Goal: Navigation & Orientation: Find specific page/section

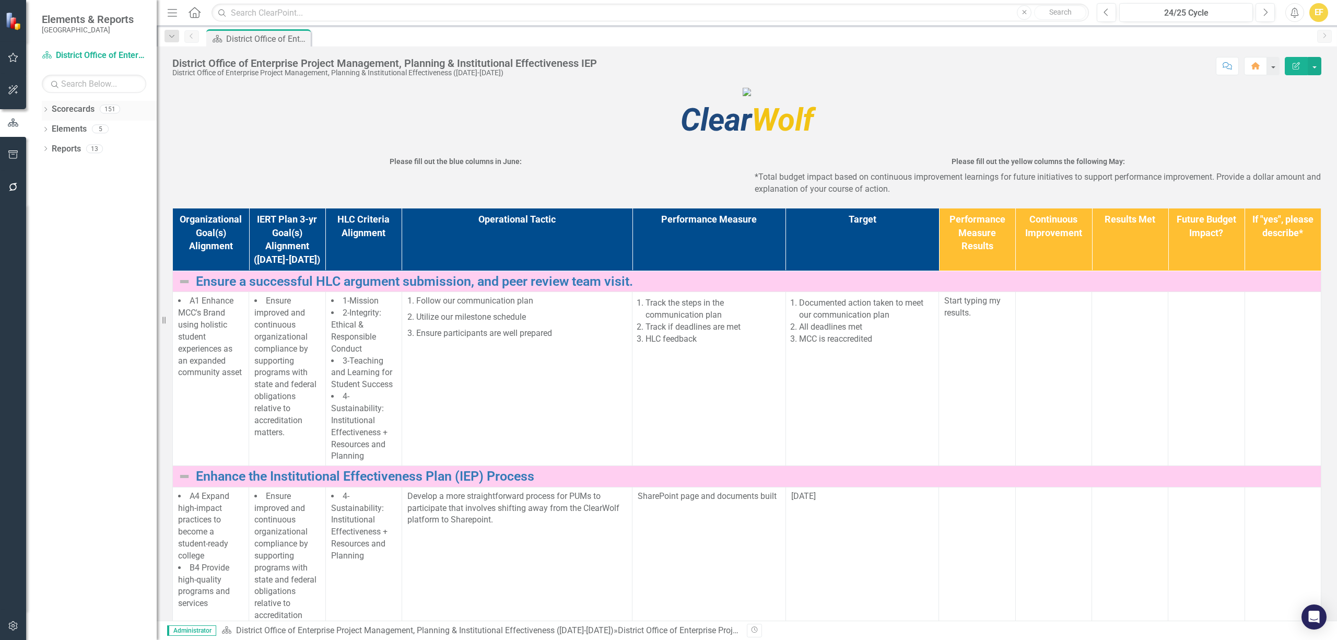
click at [46, 112] on icon "Dropdown" at bounding box center [45, 111] width 7 height 6
click at [50, 132] on div "Dropdown" at bounding box center [51, 129] width 8 height 9
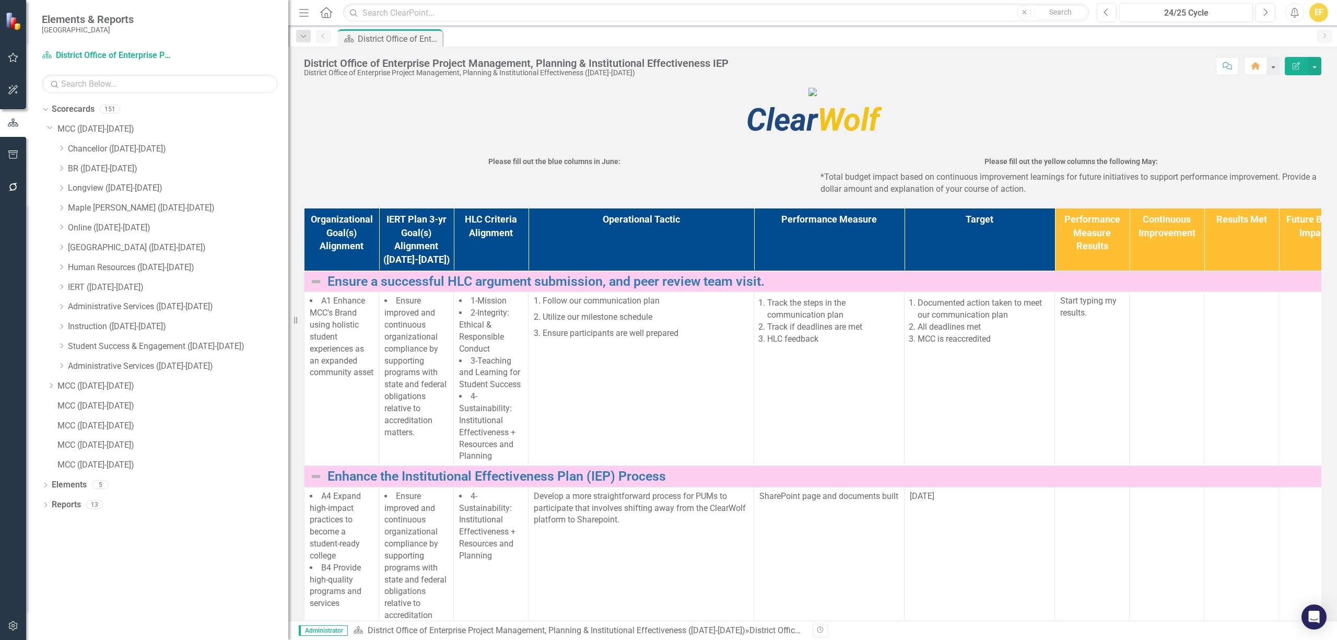
drag, startPoint x: 159, startPoint y: 174, endPoint x: 288, endPoint y: 180, distance: 129.1
click at [288, 180] on div "Resize" at bounding box center [292, 320] width 8 height 640
click at [48, 128] on icon "Dropdown" at bounding box center [50, 127] width 6 height 8
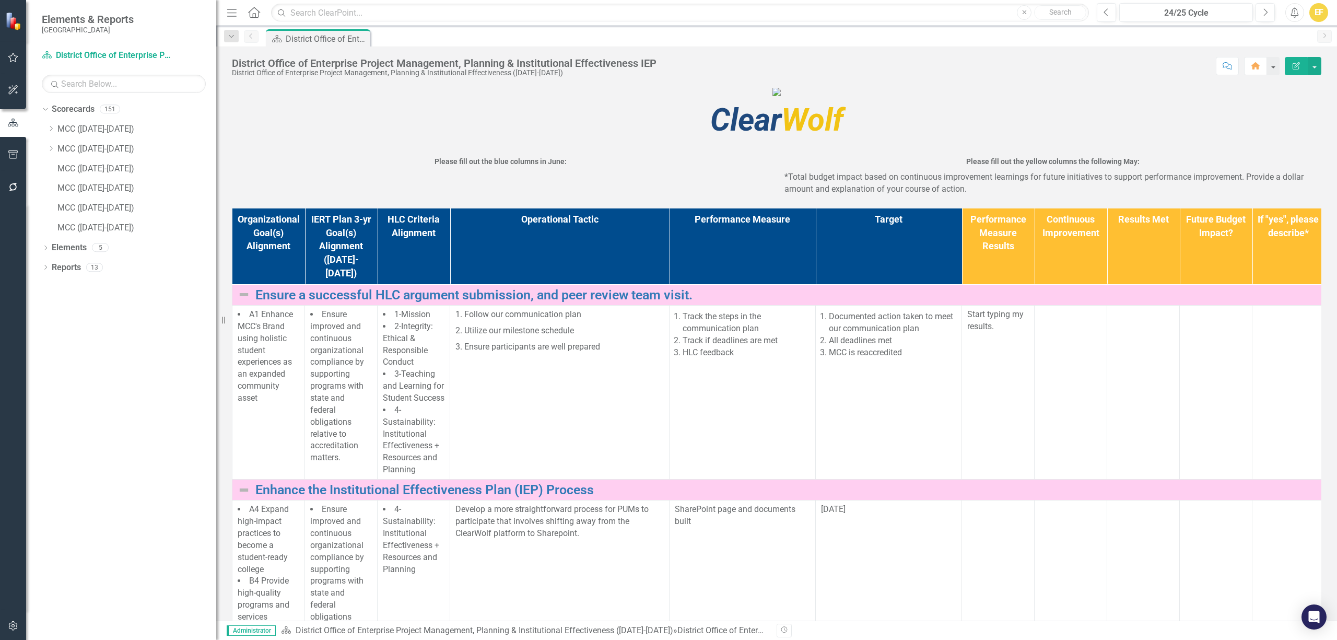
drag, startPoint x: 293, startPoint y: 231, endPoint x: 216, endPoint y: 218, distance: 77.9
click at [216, 218] on div "Resize" at bounding box center [220, 320] width 8 height 640
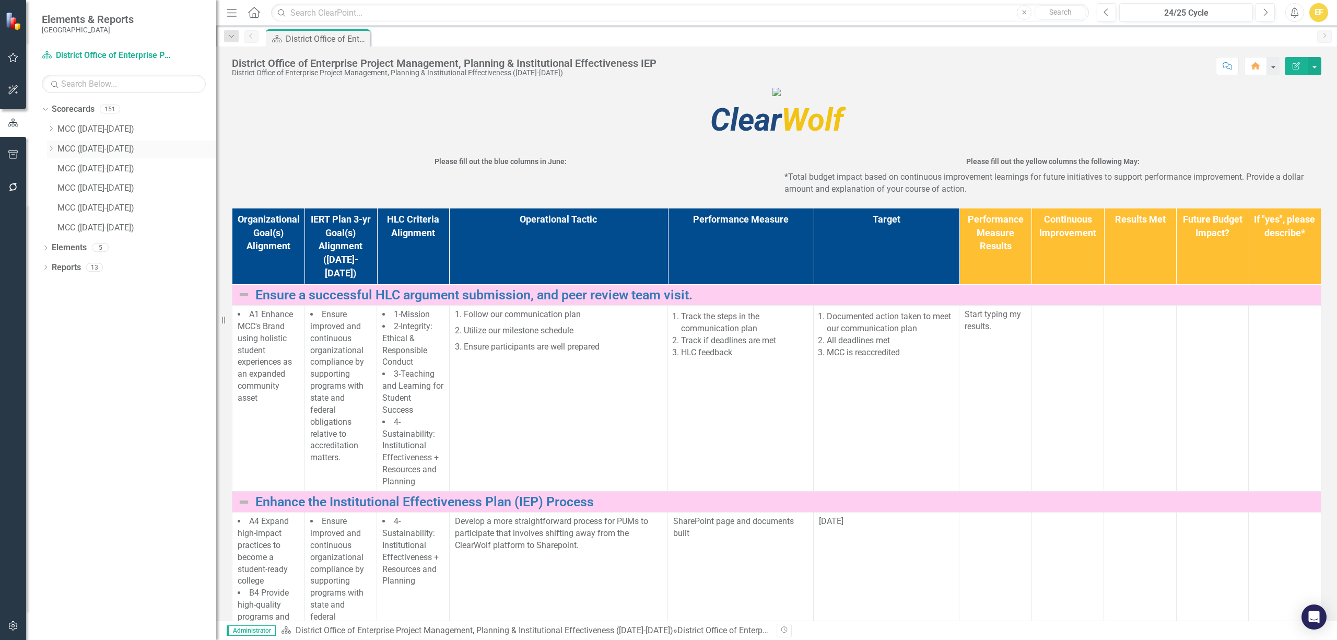
click at [51, 150] on icon at bounding box center [51, 148] width 3 height 5
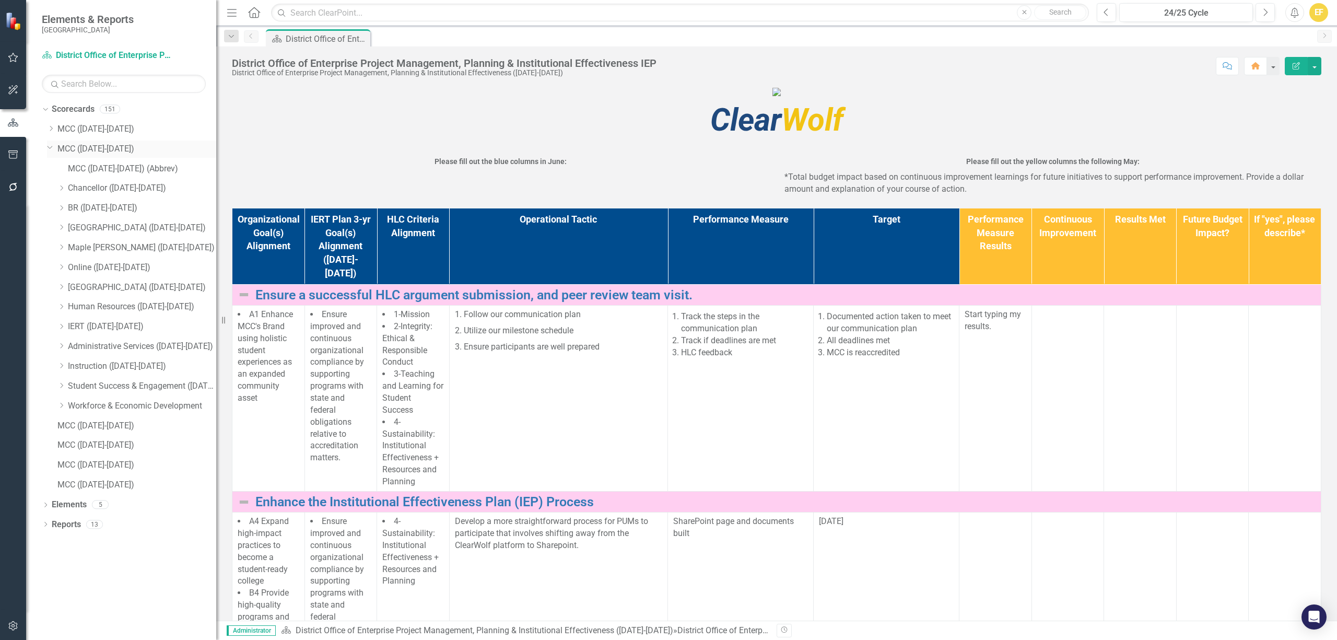
click at [47, 149] on icon "Dropdown" at bounding box center [50, 147] width 6 height 8
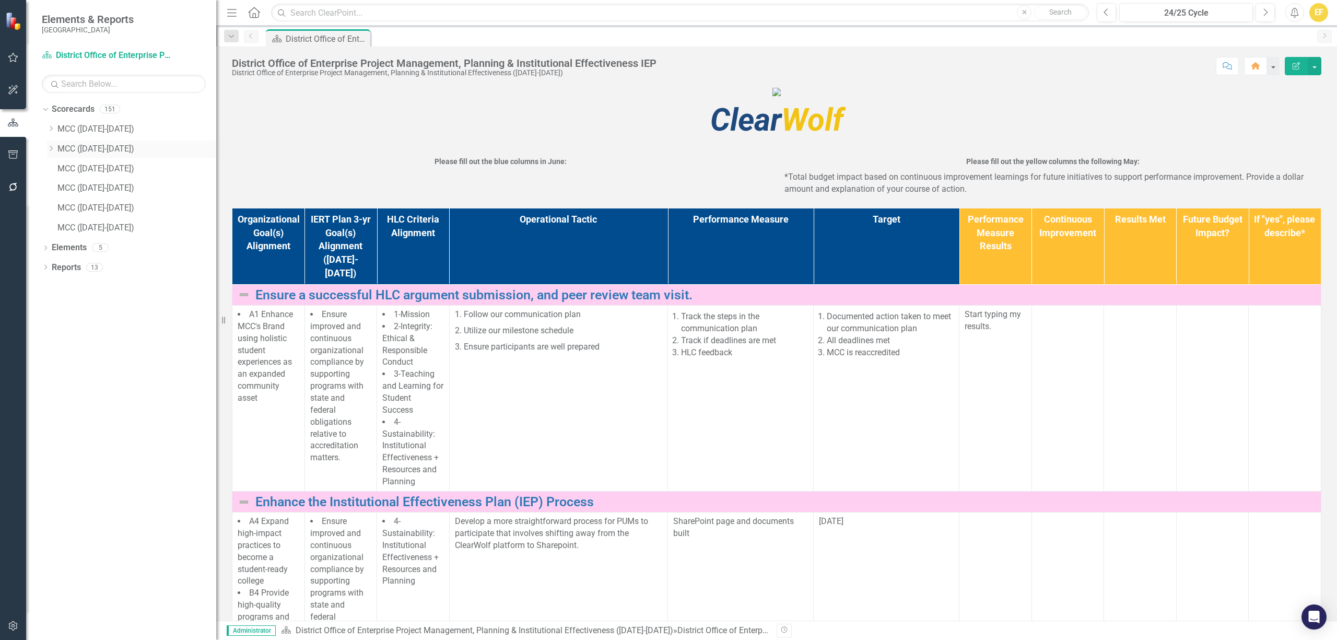
click at [49, 150] on icon "Dropdown" at bounding box center [51, 148] width 8 height 6
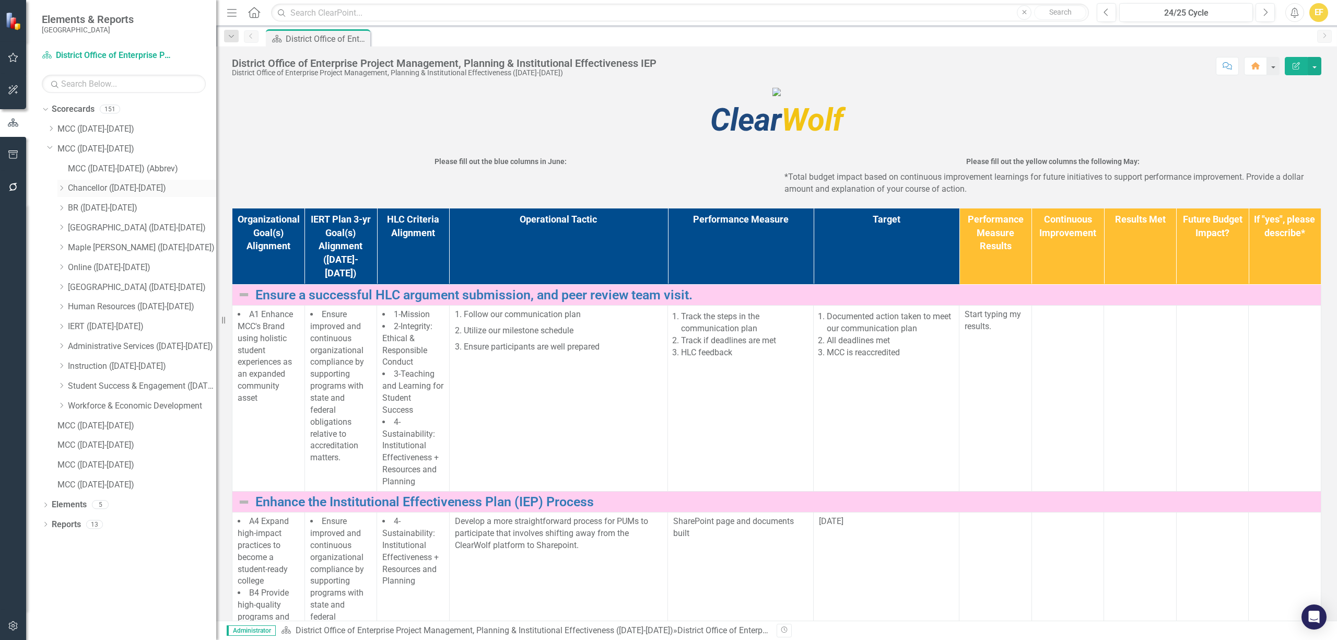
click at [65, 191] on div "Dropdown" at bounding box center [61, 188] width 8 height 9
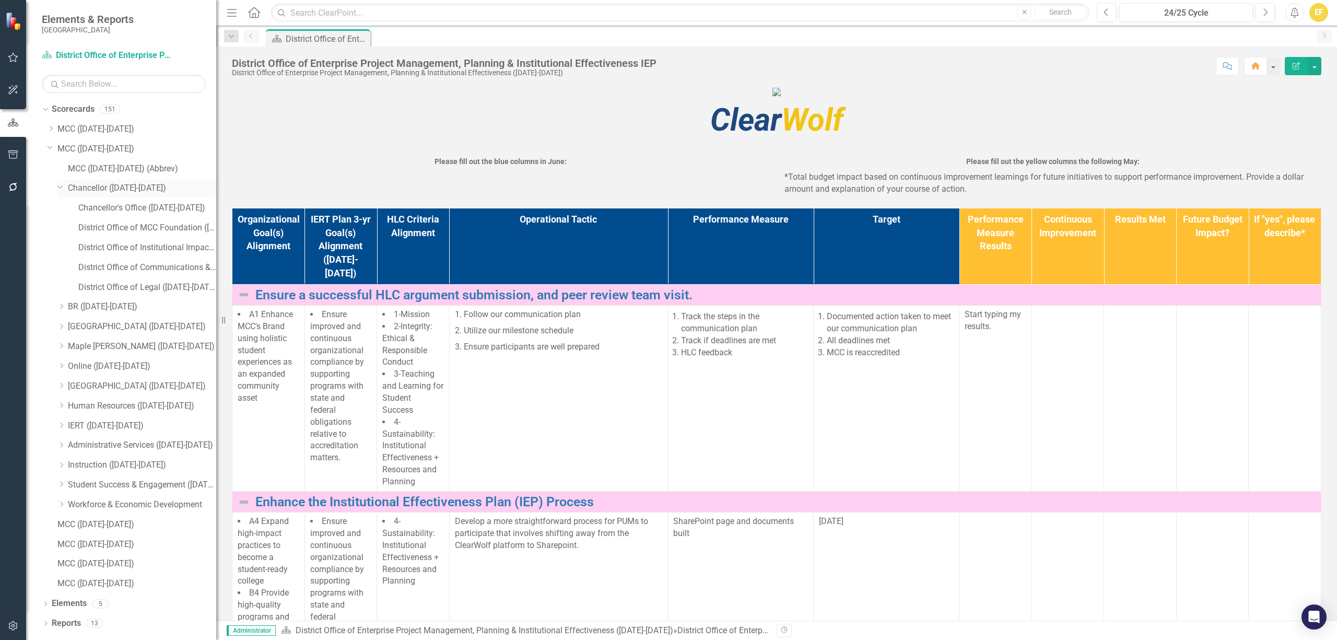
click at [60, 188] on icon at bounding box center [60, 186] width 5 height 3
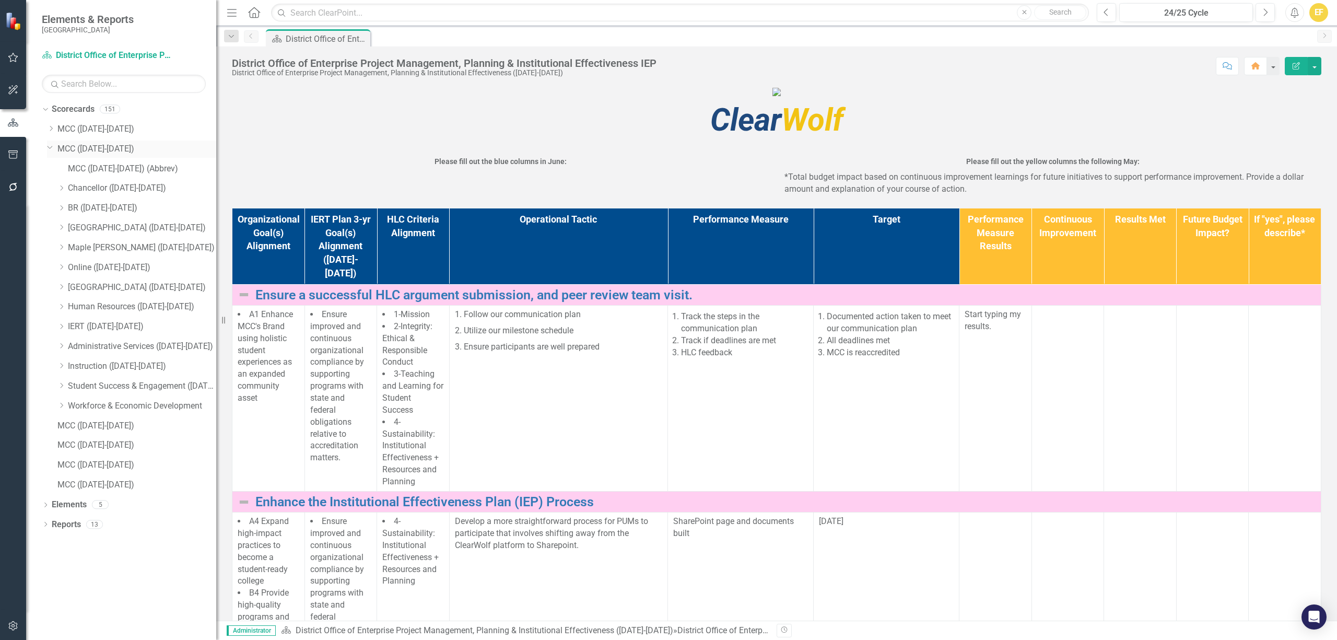
click at [52, 150] on icon "Dropdown" at bounding box center [50, 147] width 6 height 8
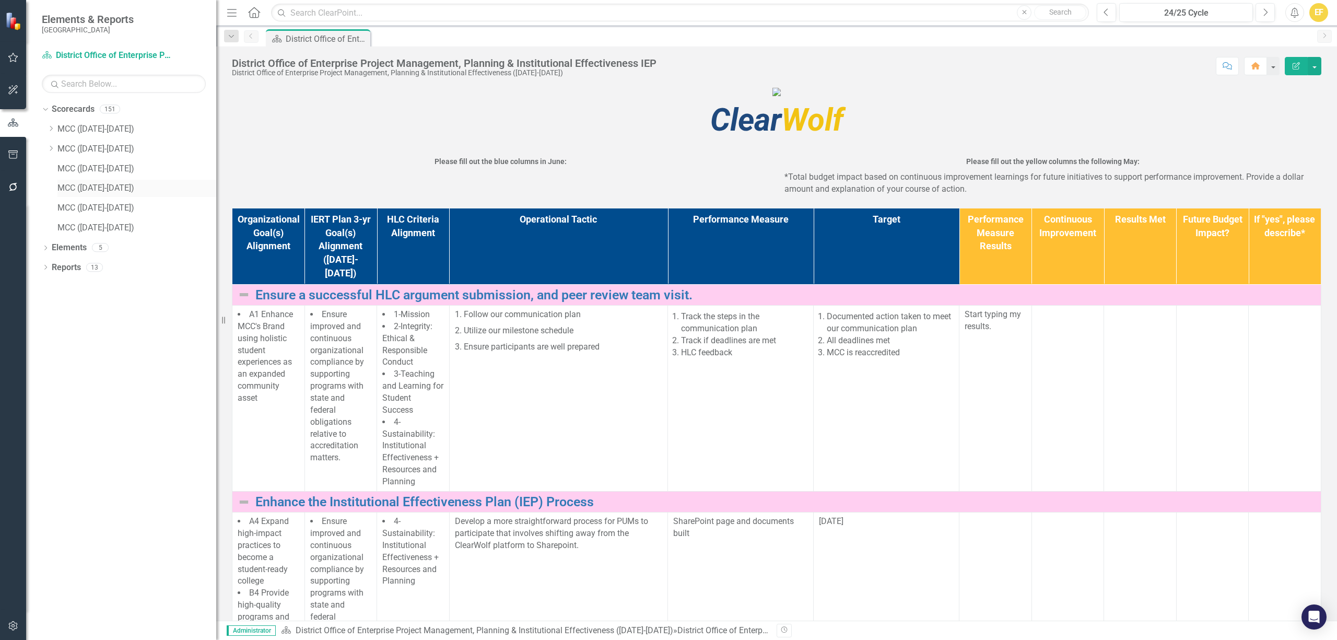
click at [86, 187] on link "MCC ([DATE]-[DATE])" at bounding box center [136, 188] width 159 height 12
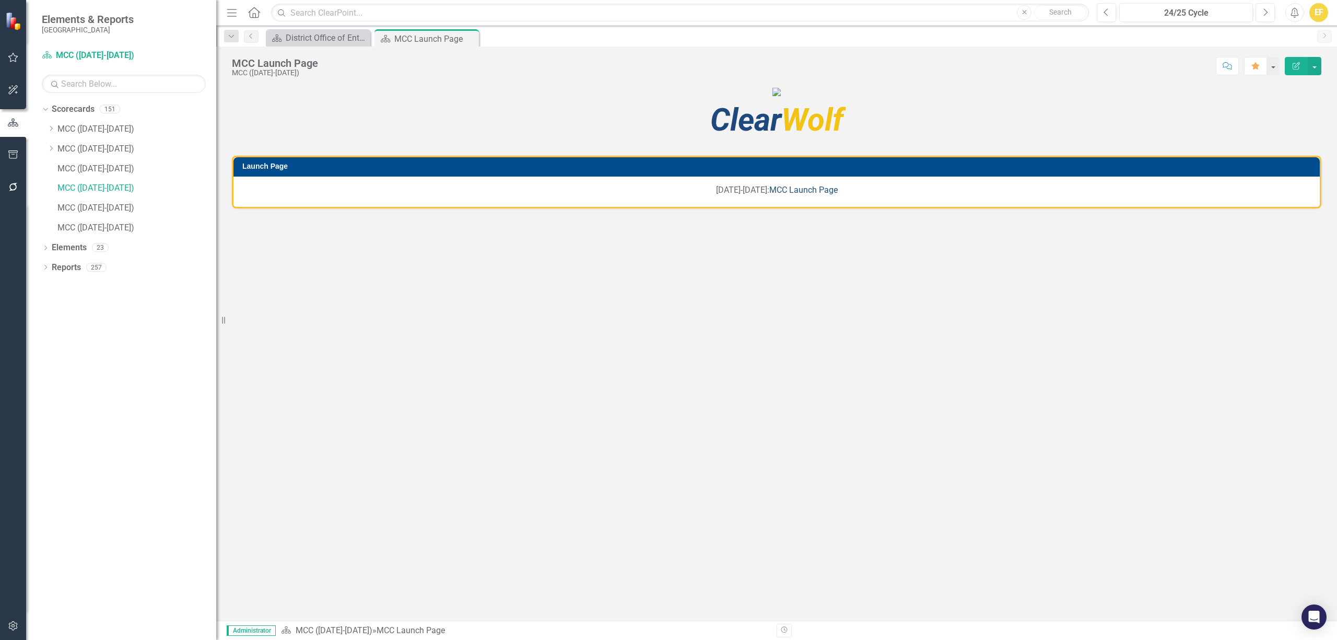
click at [804, 195] on link "MCC Launch Page" at bounding box center [803, 190] width 68 height 10
click at [48, 149] on icon "Dropdown" at bounding box center [51, 148] width 8 height 6
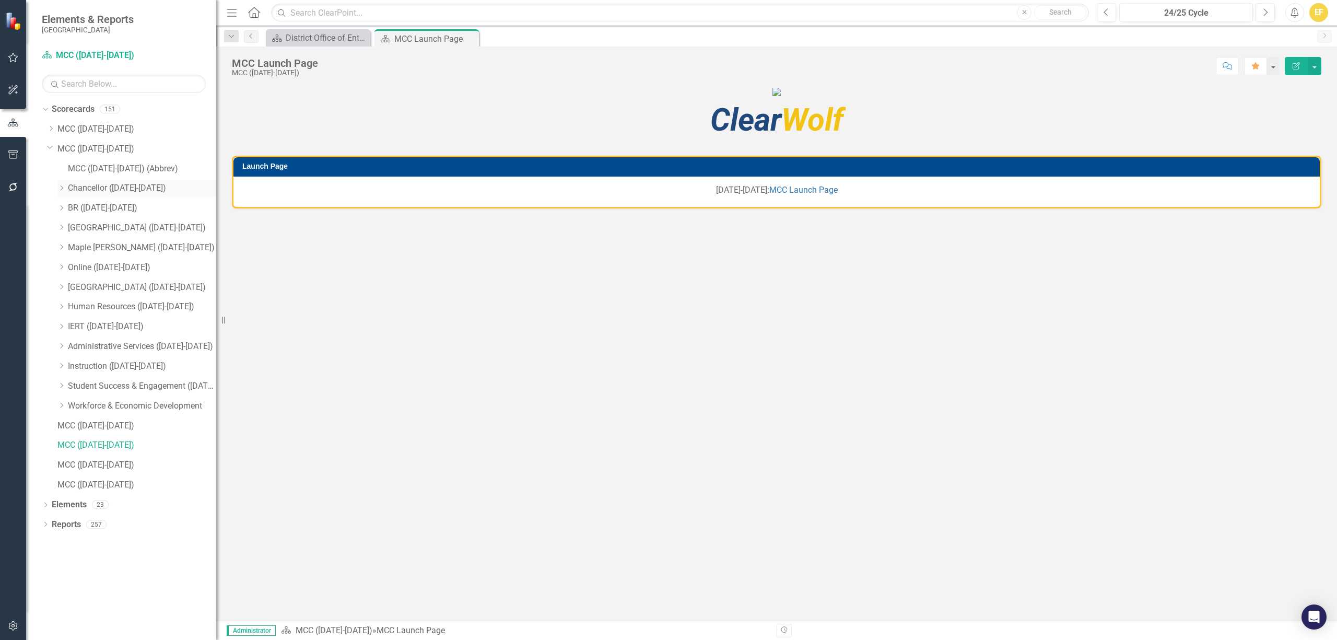
click at [57, 189] on icon "Dropdown" at bounding box center [61, 188] width 8 height 6
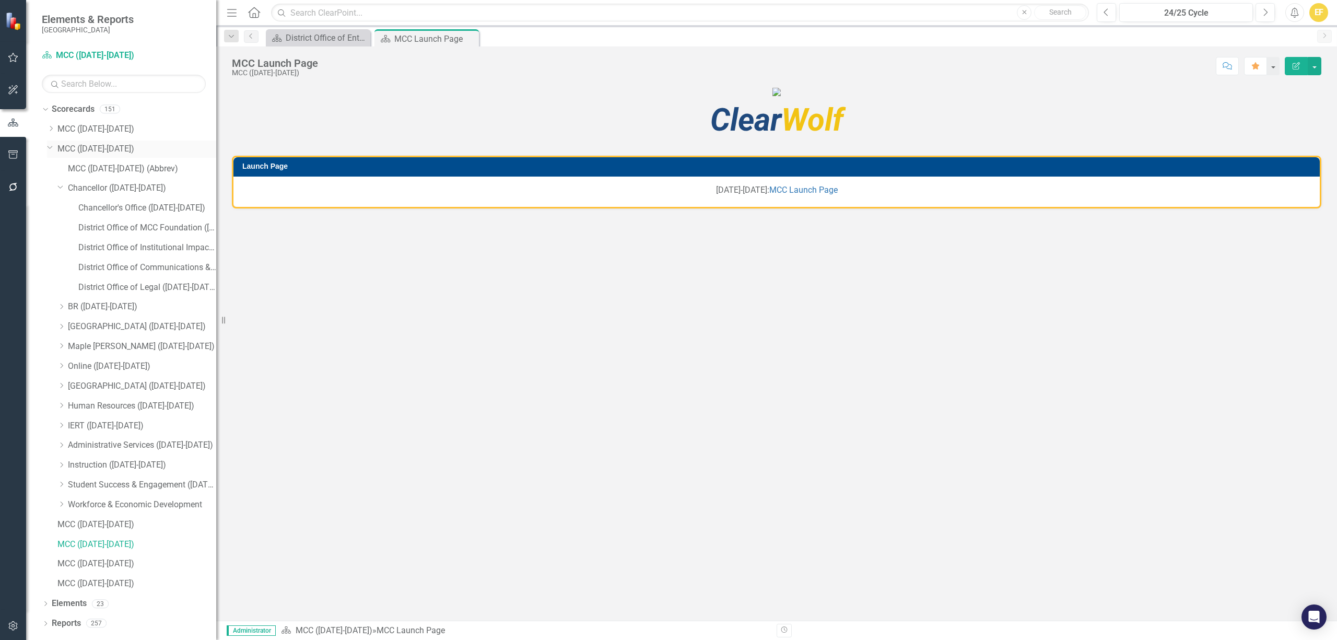
click at [50, 147] on icon "Dropdown" at bounding box center [50, 147] width 6 height 8
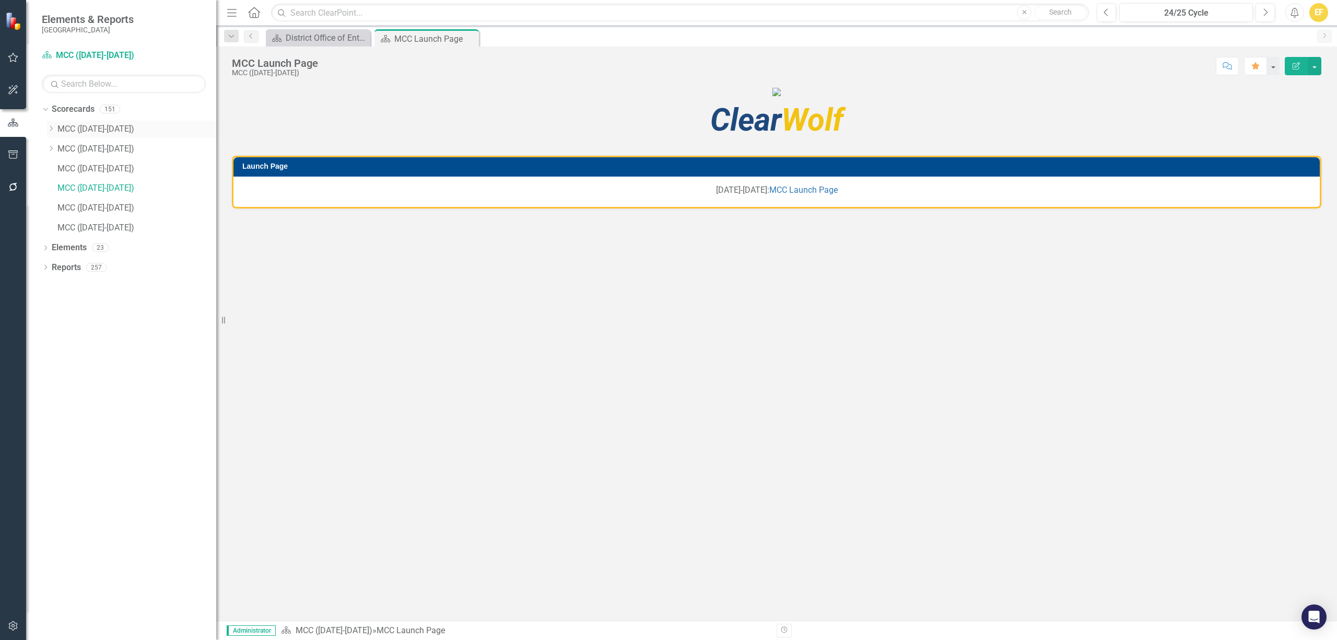
click at [49, 132] on icon "Dropdown" at bounding box center [51, 128] width 8 height 6
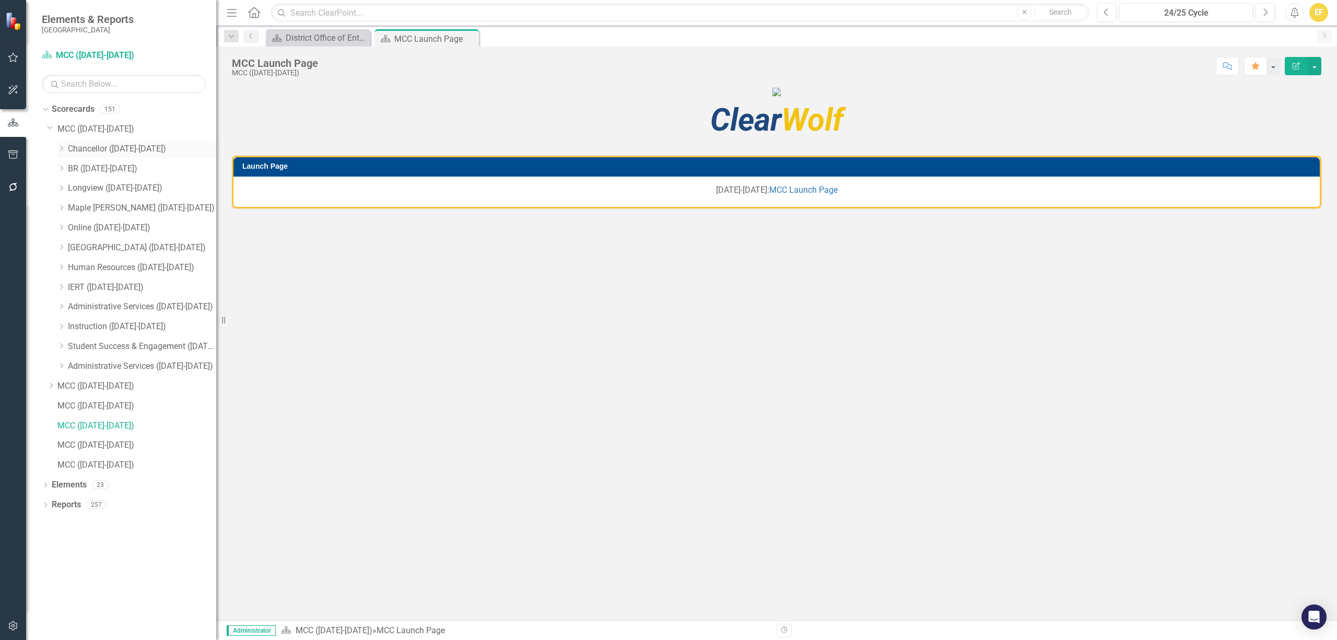
click at [64, 151] on icon "Dropdown" at bounding box center [61, 148] width 8 height 6
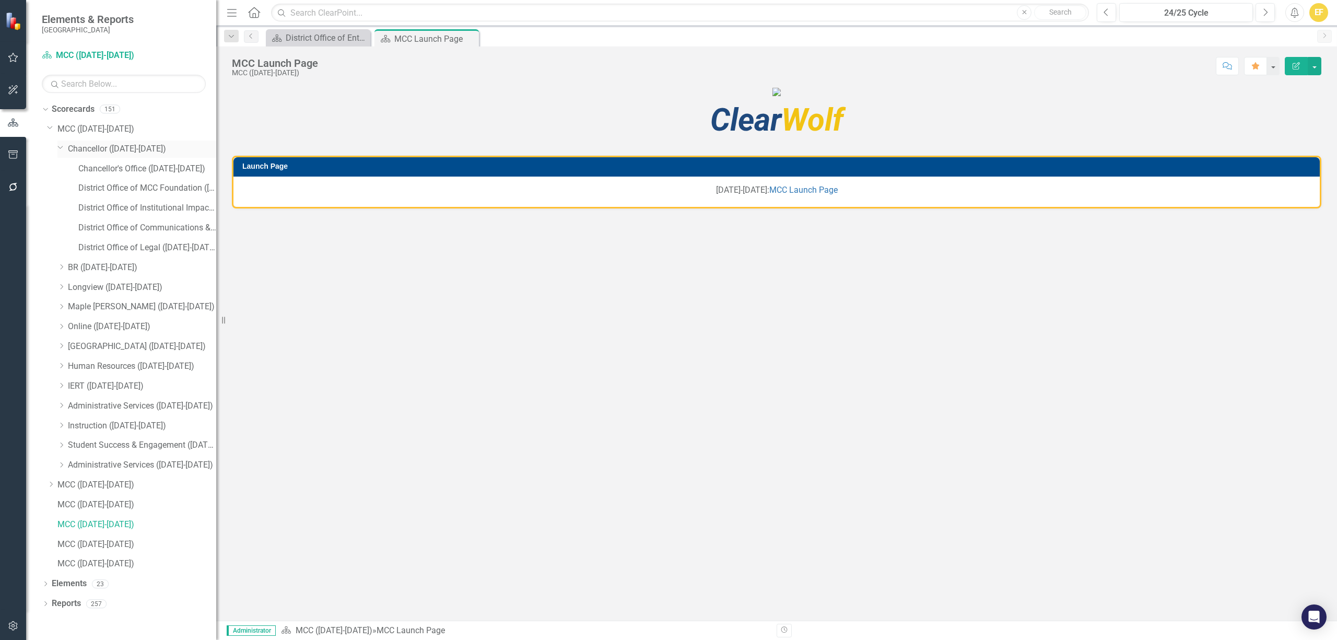
click at [57, 147] on icon "Dropdown" at bounding box center [60, 147] width 6 height 8
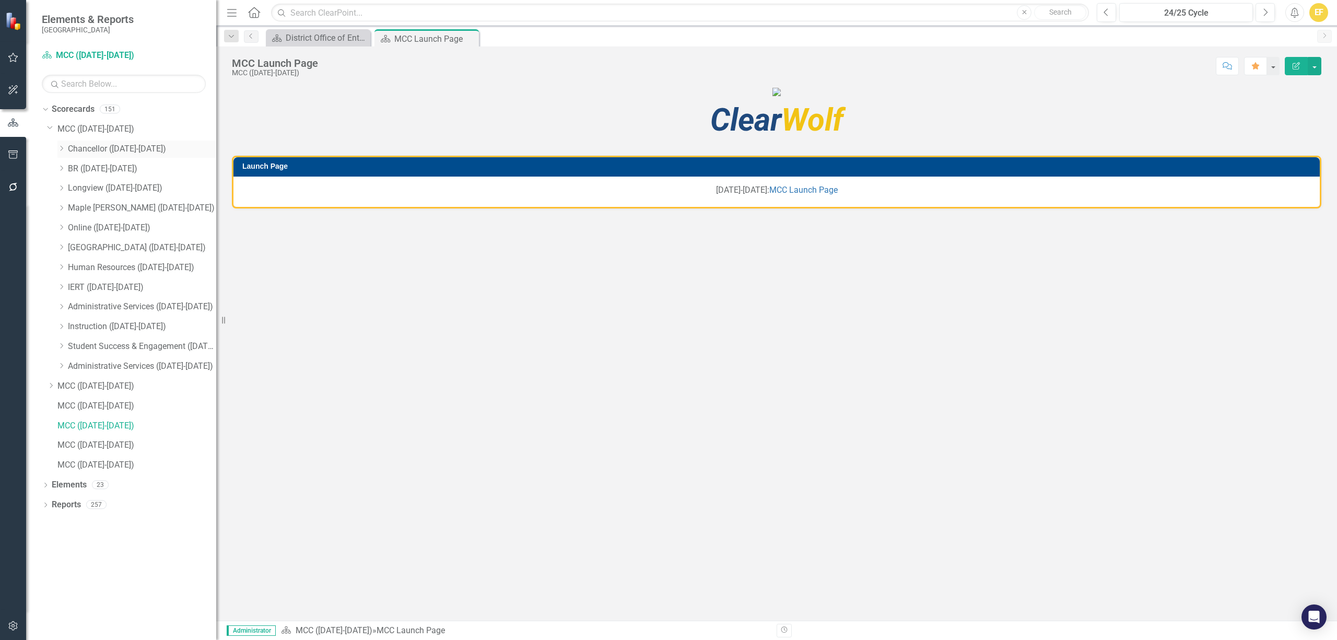
click at [62, 149] on icon "Dropdown" at bounding box center [61, 148] width 8 height 6
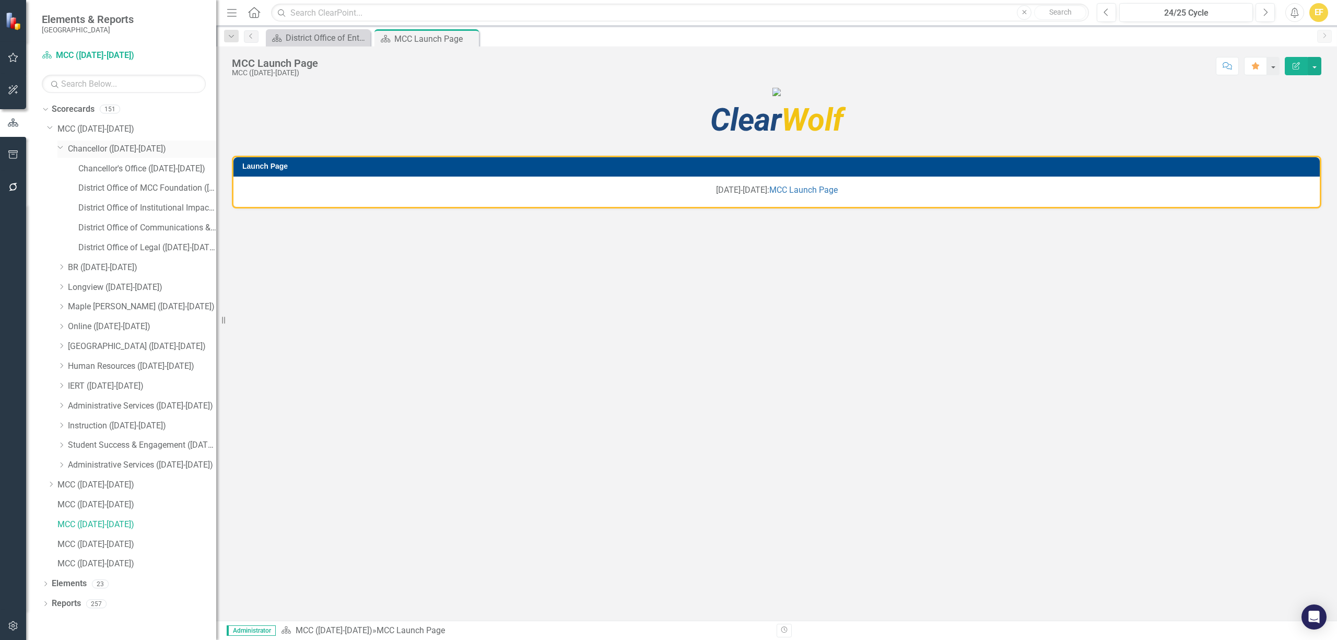
click at [58, 149] on icon "Dropdown" at bounding box center [60, 147] width 6 height 8
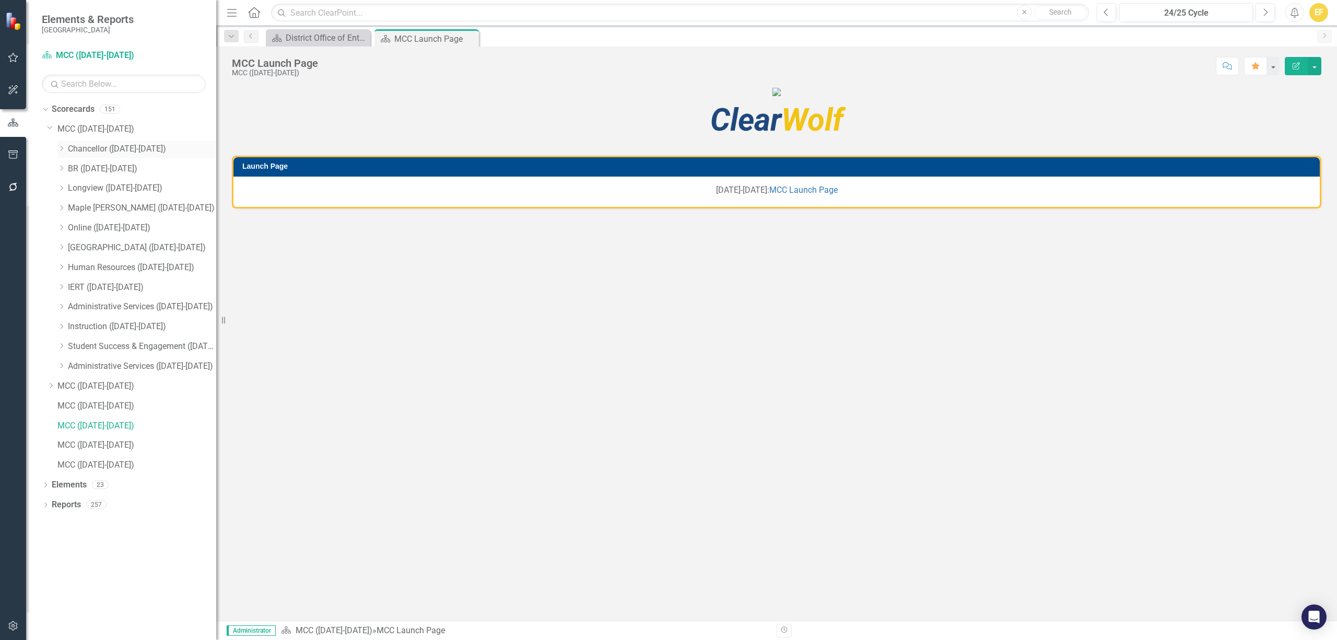
click at [62, 147] on icon at bounding box center [62, 148] width 3 height 5
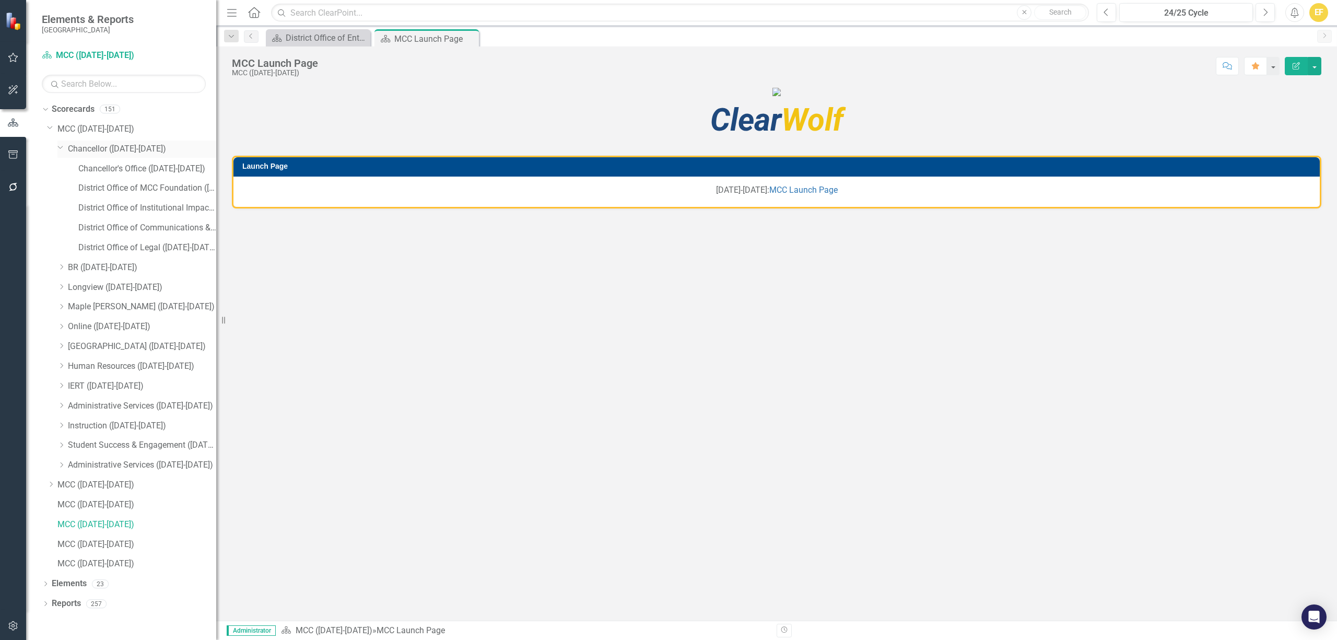
click at [60, 147] on icon "Dropdown" at bounding box center [60, 147] width 6 height 8
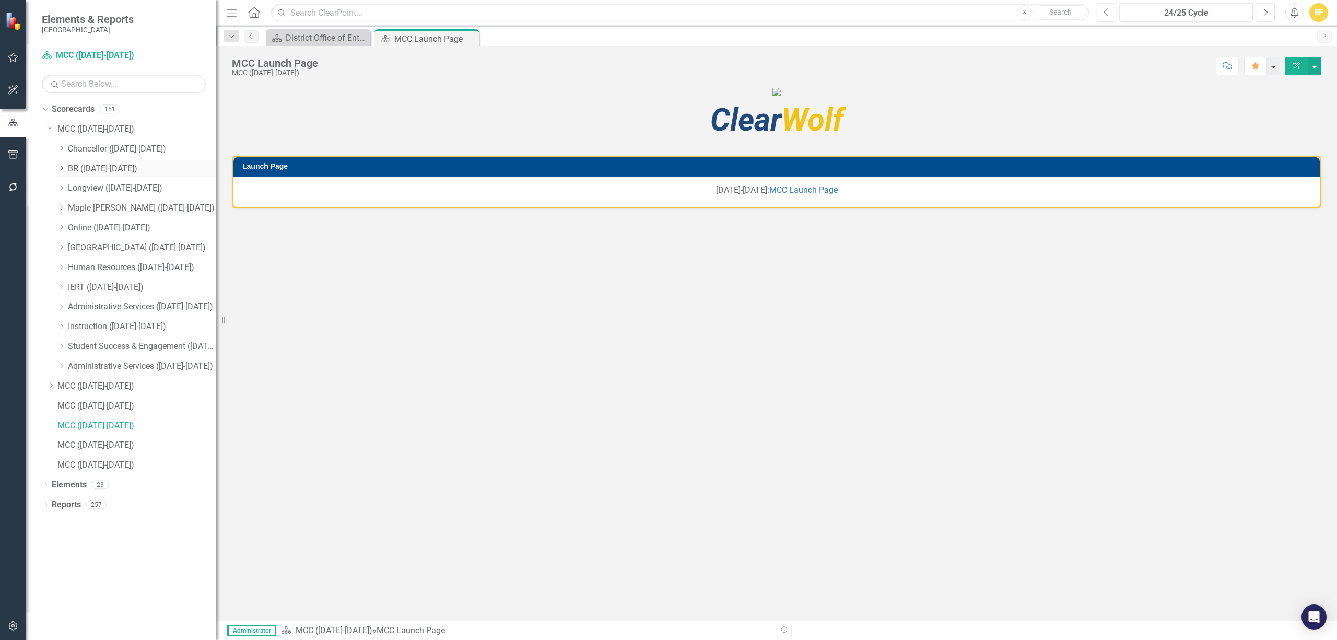
click at [59, 168] on icon "Dropdown" at bounding box center [61, 168] width 8 height 6
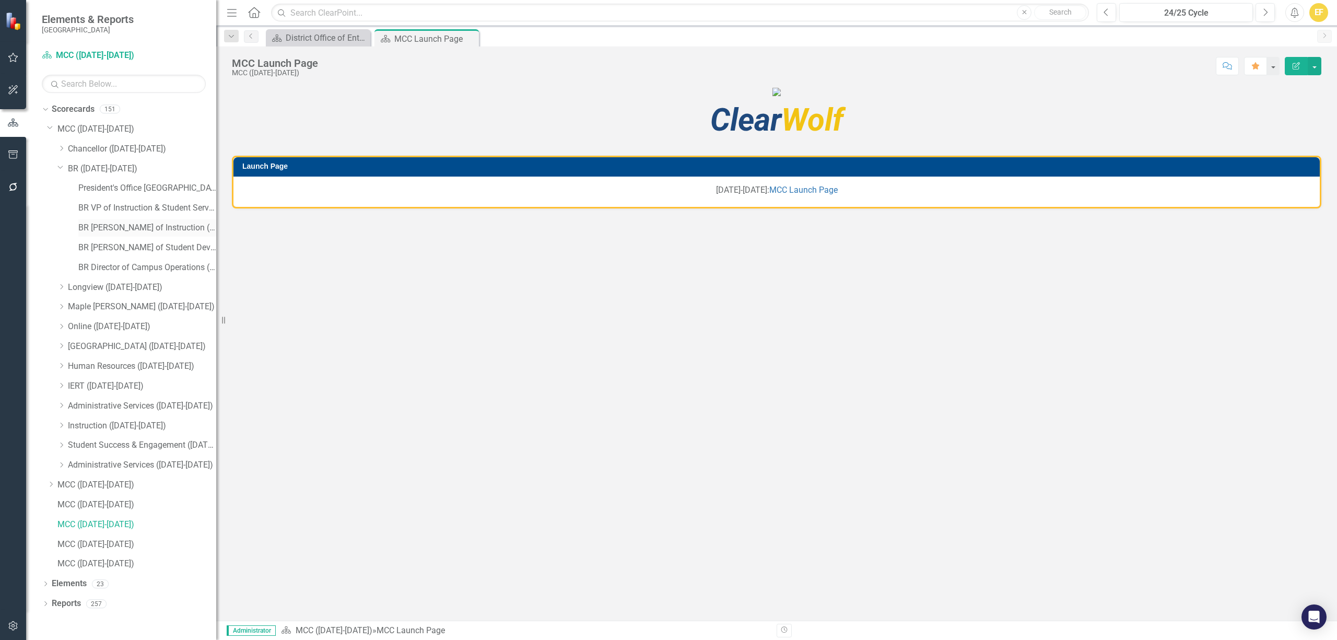
click at [107, 226] on link "BR [PERSON_NAME] of Instruction ([DATE]-[DATE])" at bounding box center [147, 228] width 138 height 12
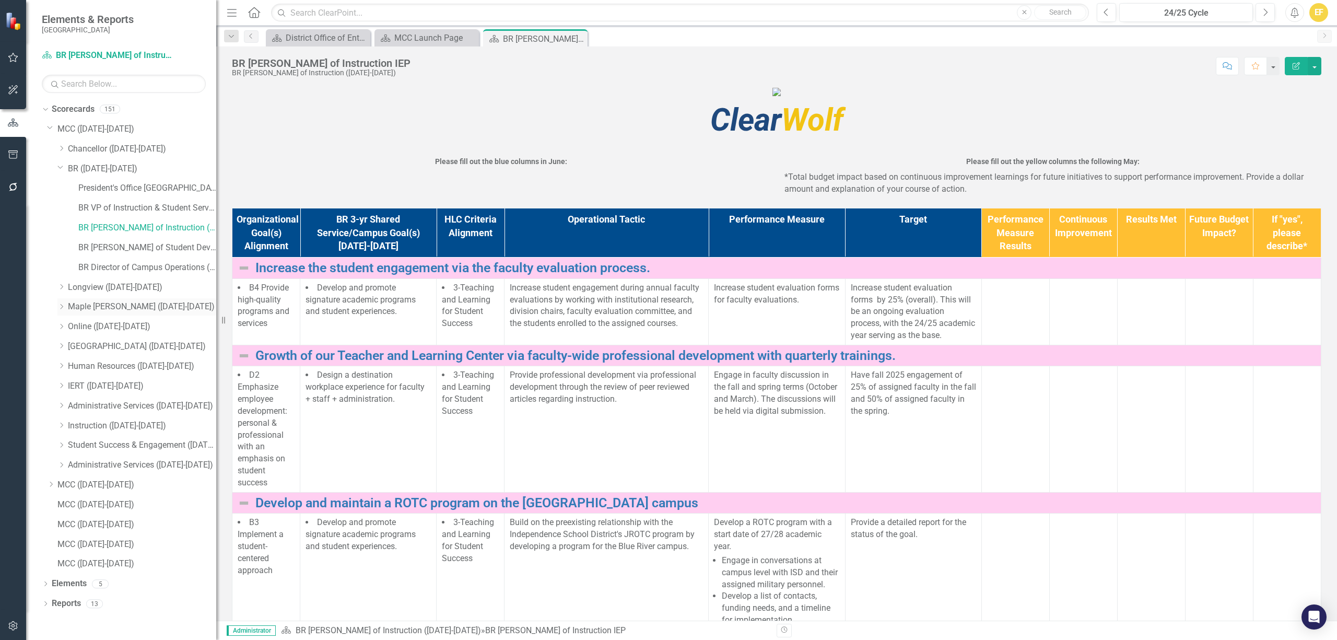
click at [63, 306] on icon "Dropdown" at bounding box center [61, 306] width 8 height 6
click at [98, 366] on link "[PERSON_NAME] of Instruction ([DATE]-[DATE])" at bounding box center [147, 366] width 138 height 12
